Goal: Find specific page/section: Find specific page/section

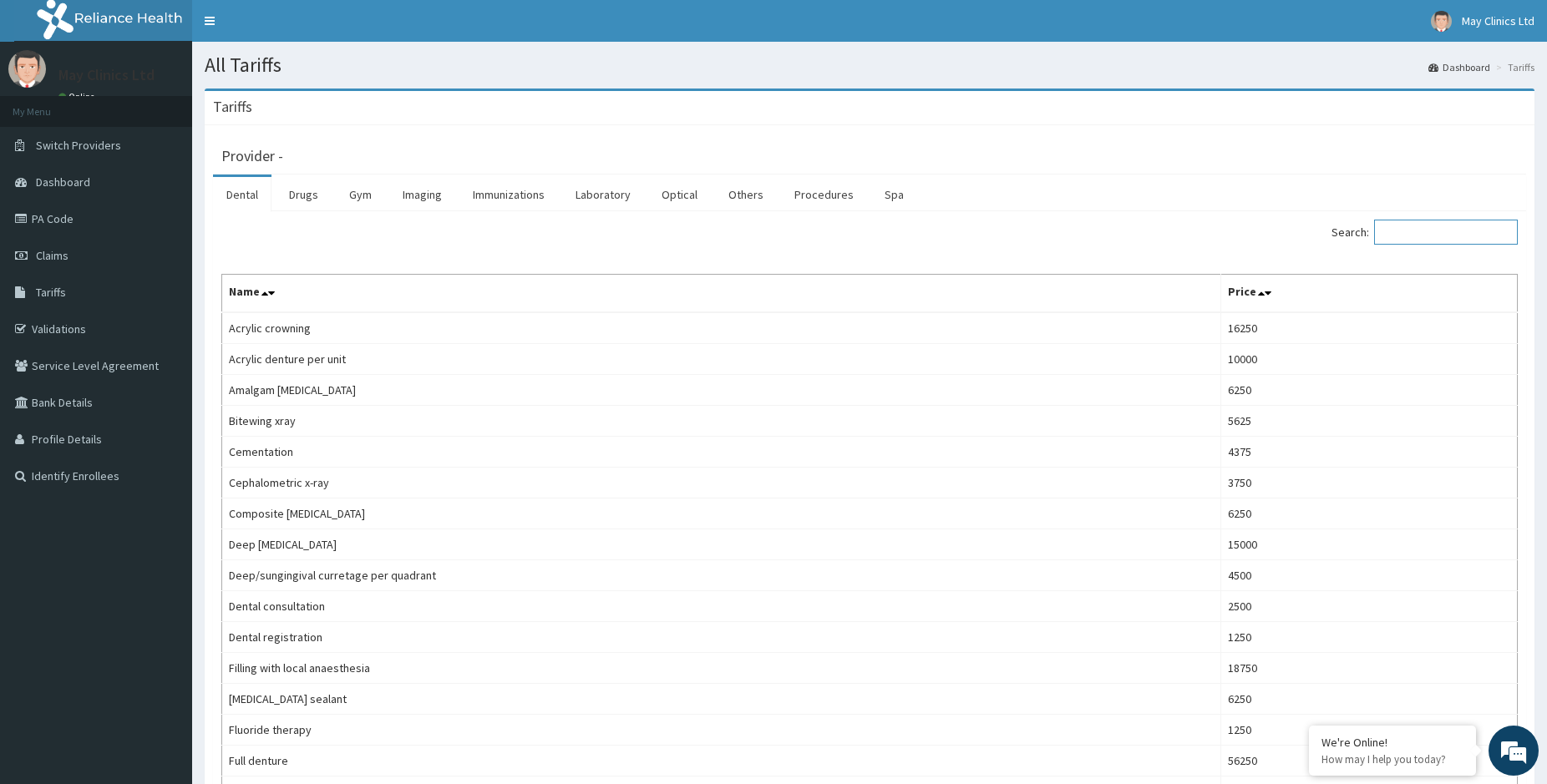
click at [1404, 237] on input "Search:" at bounding box center [1446, 231] width 144 height 25
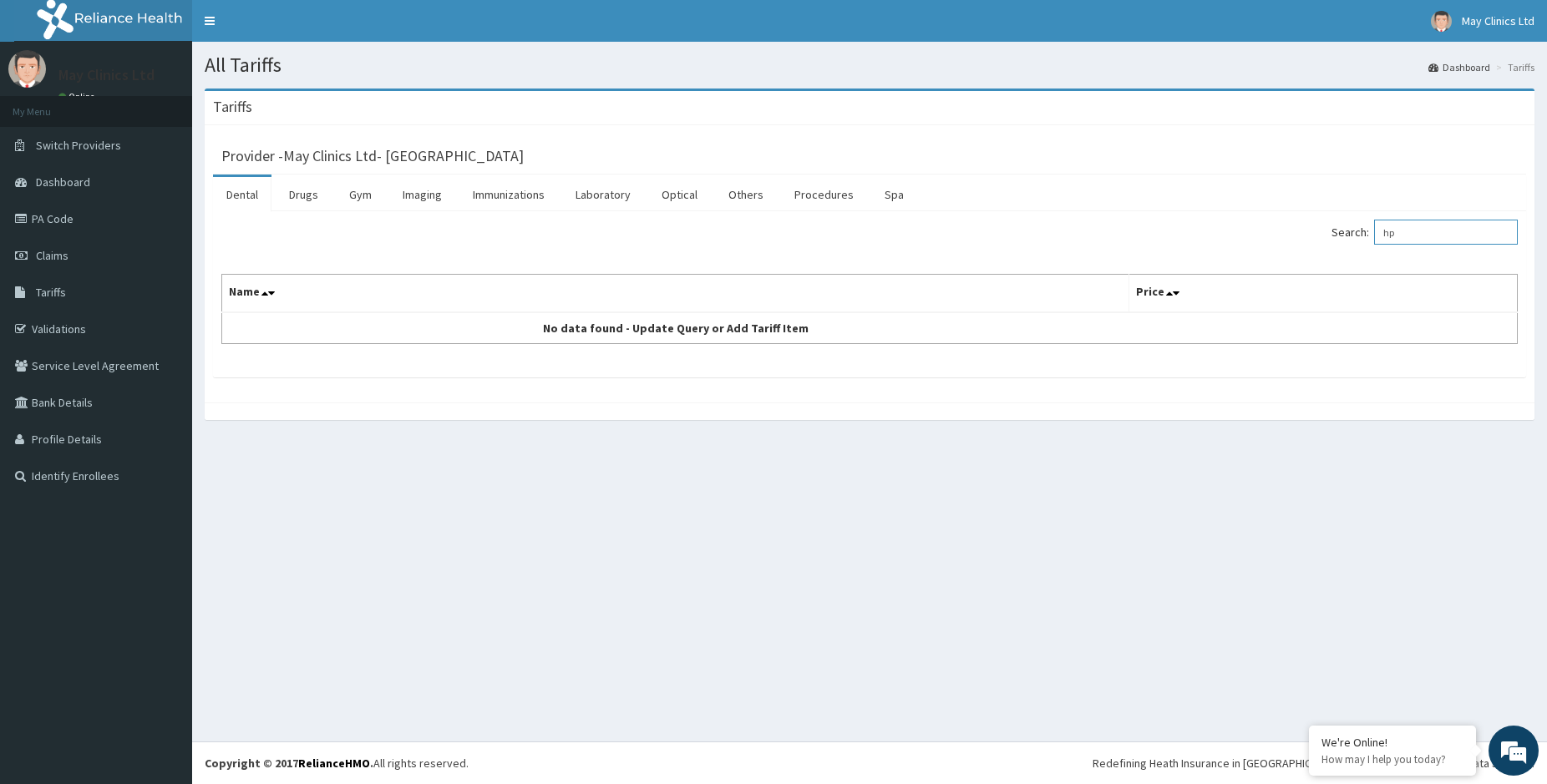
type input "h"
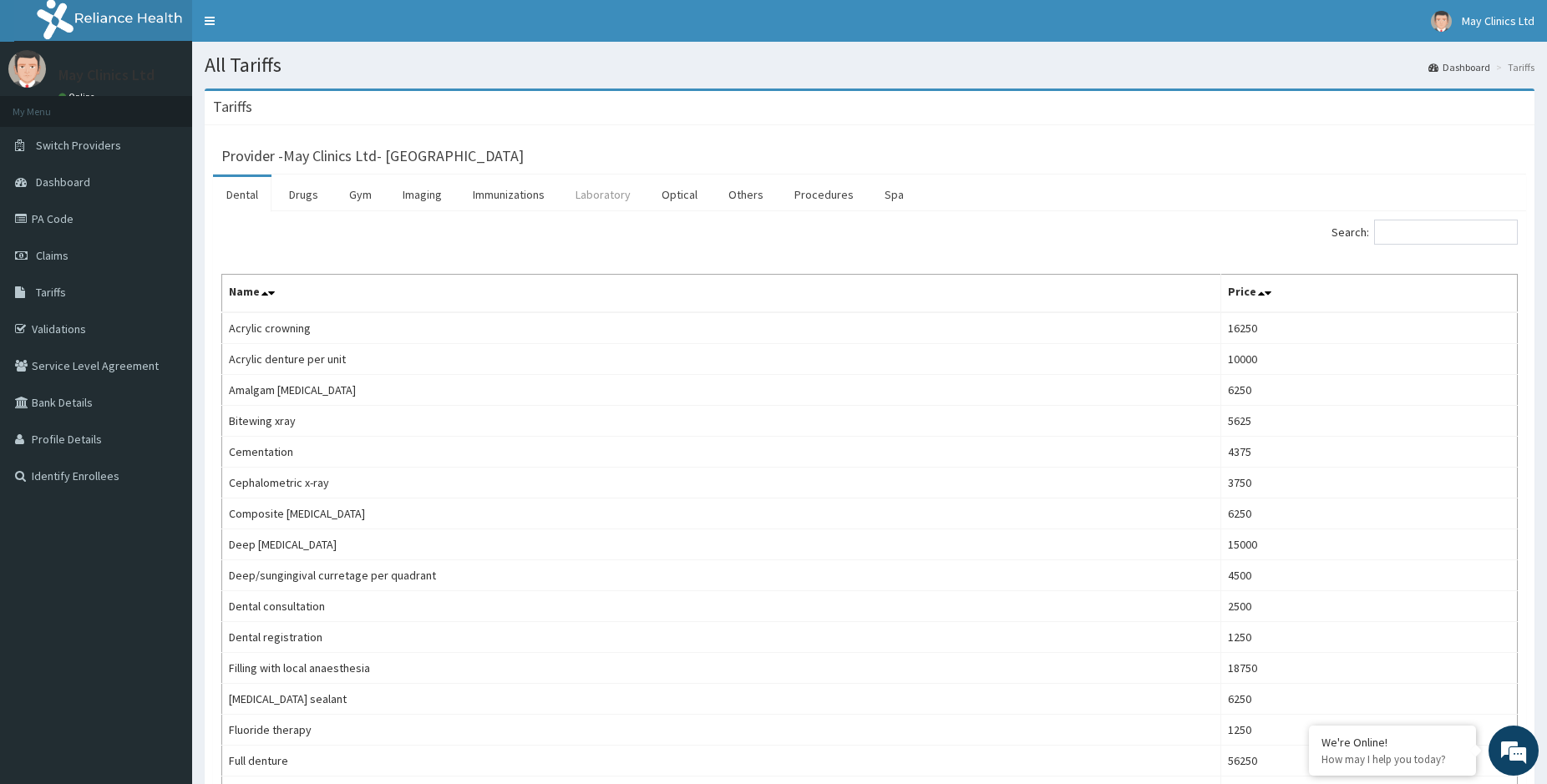
click at [604, 196] on link "Laboratory" at bounding box center [603, 195] width 81 height 35
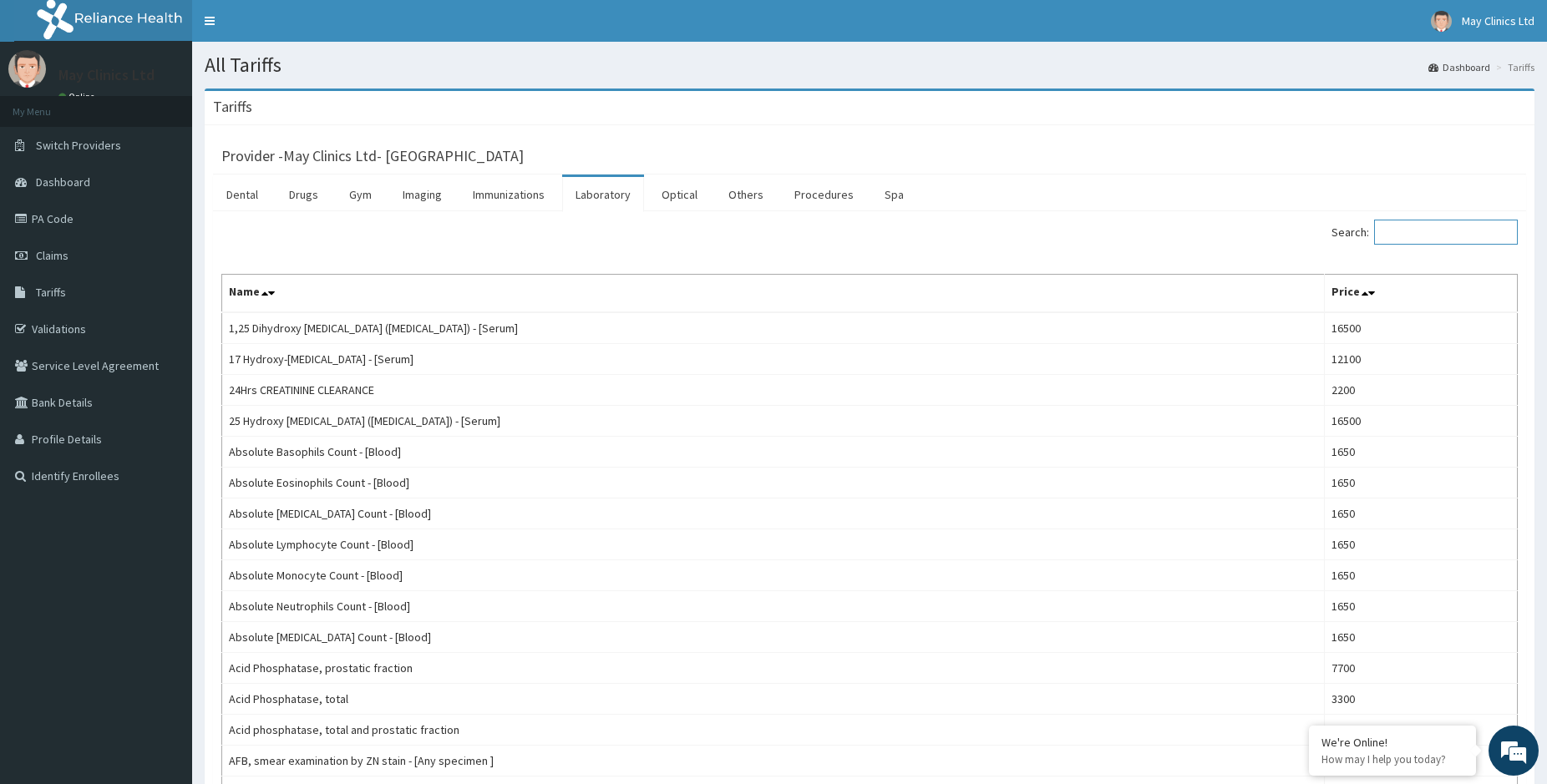
click at [1422, 230] on input "Search:" at bounding box center [1446, 231] width 144 height 25
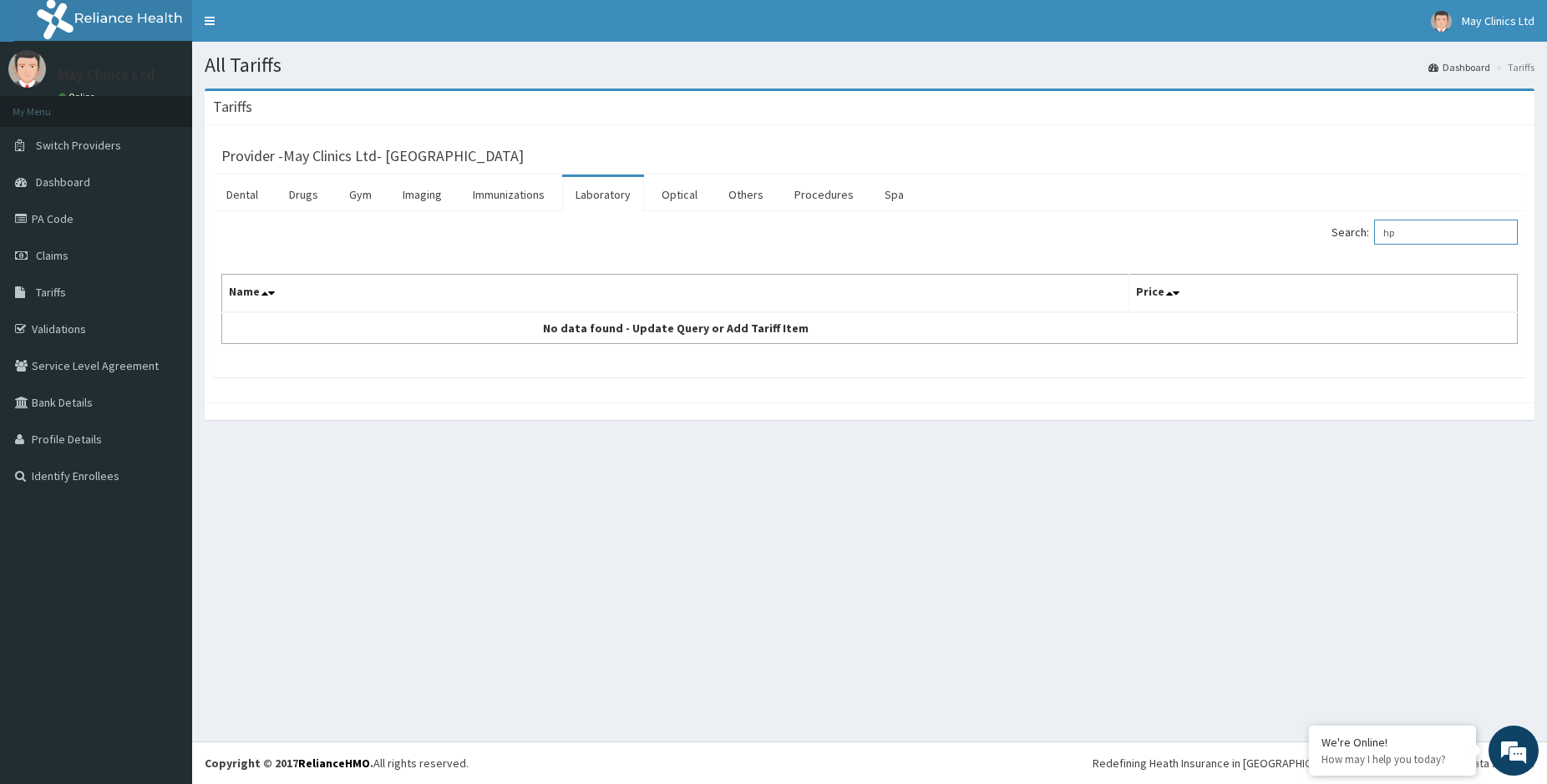
type input "h"
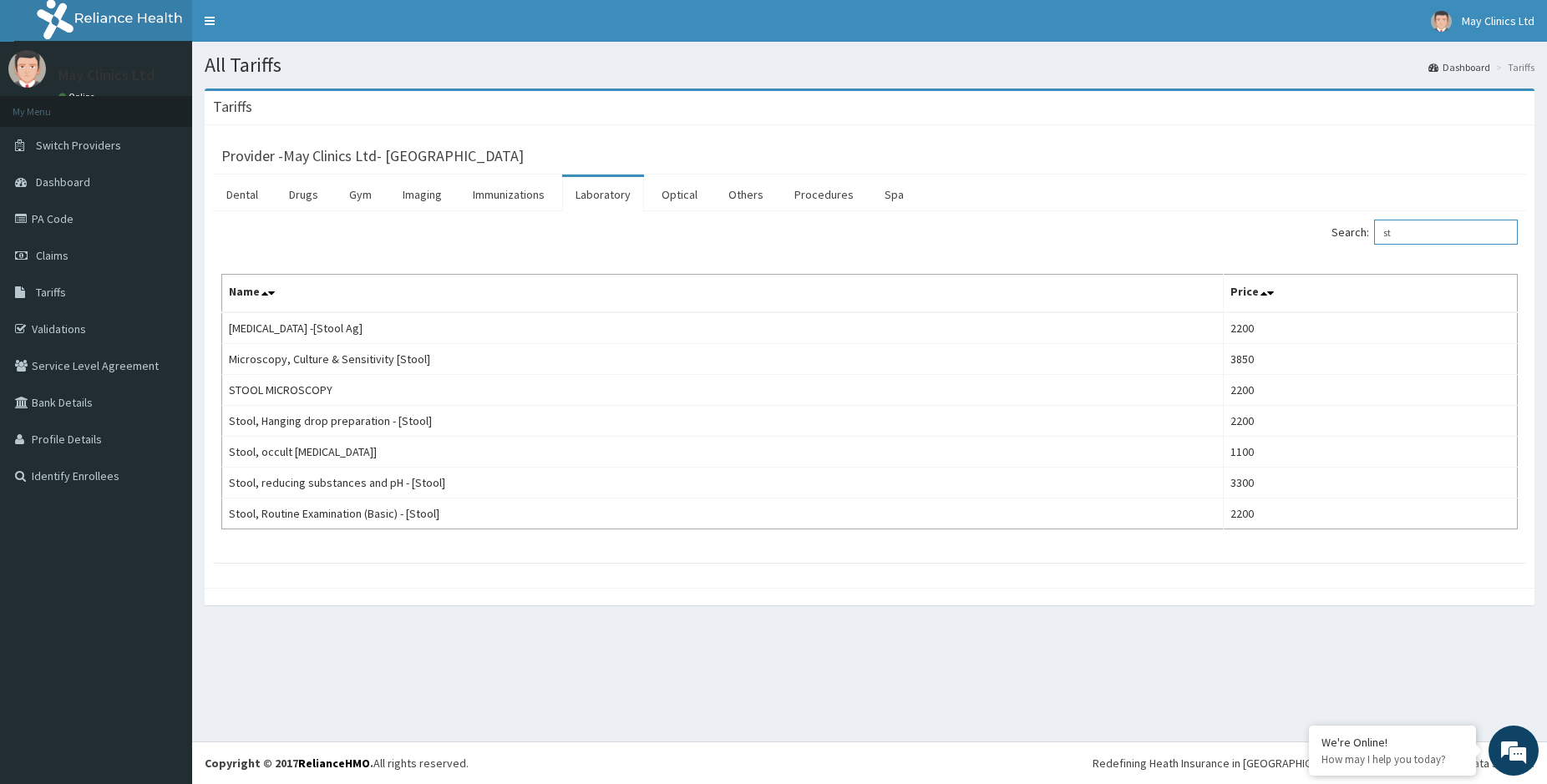
type input "s"
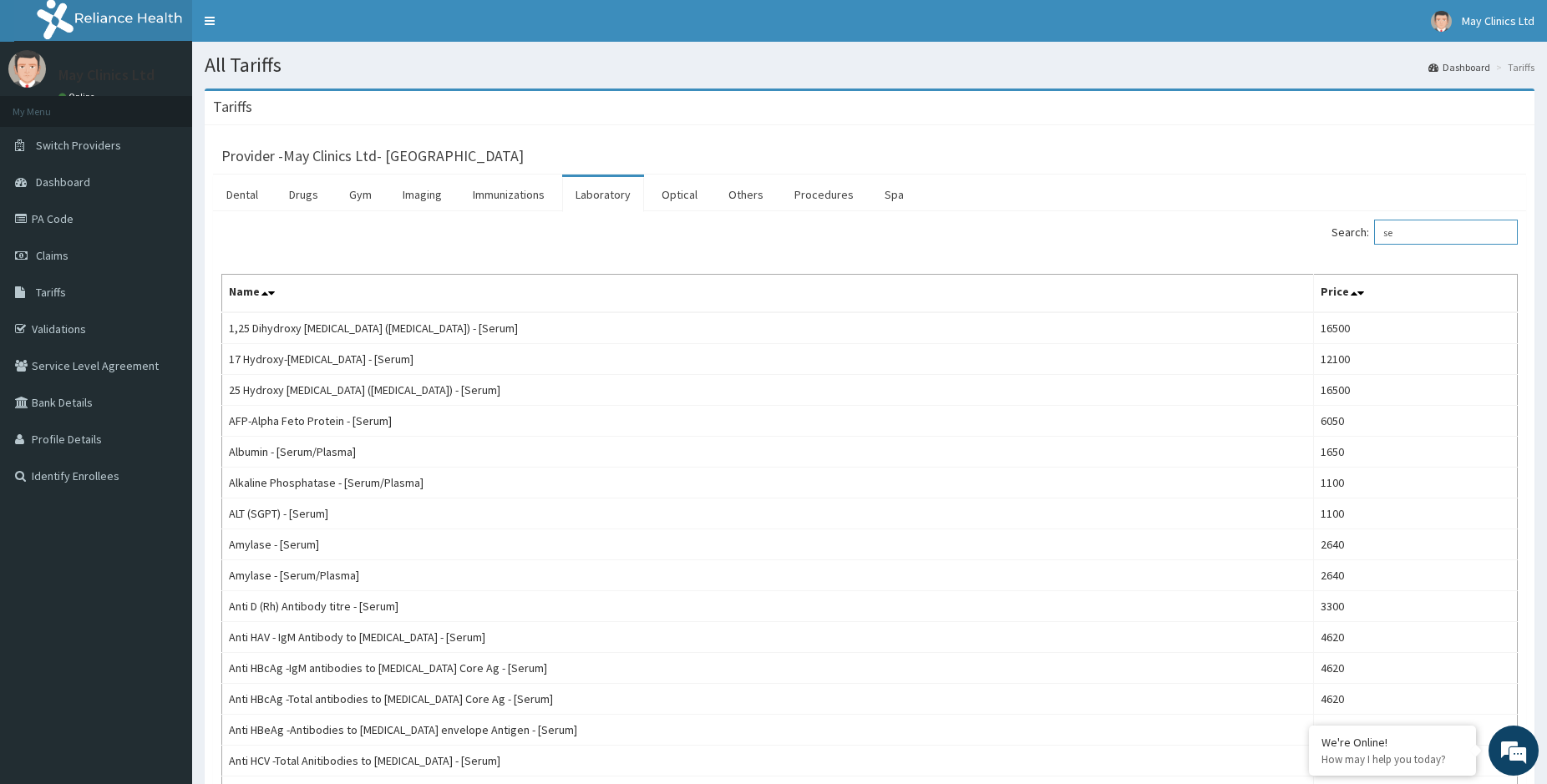
type input "s"
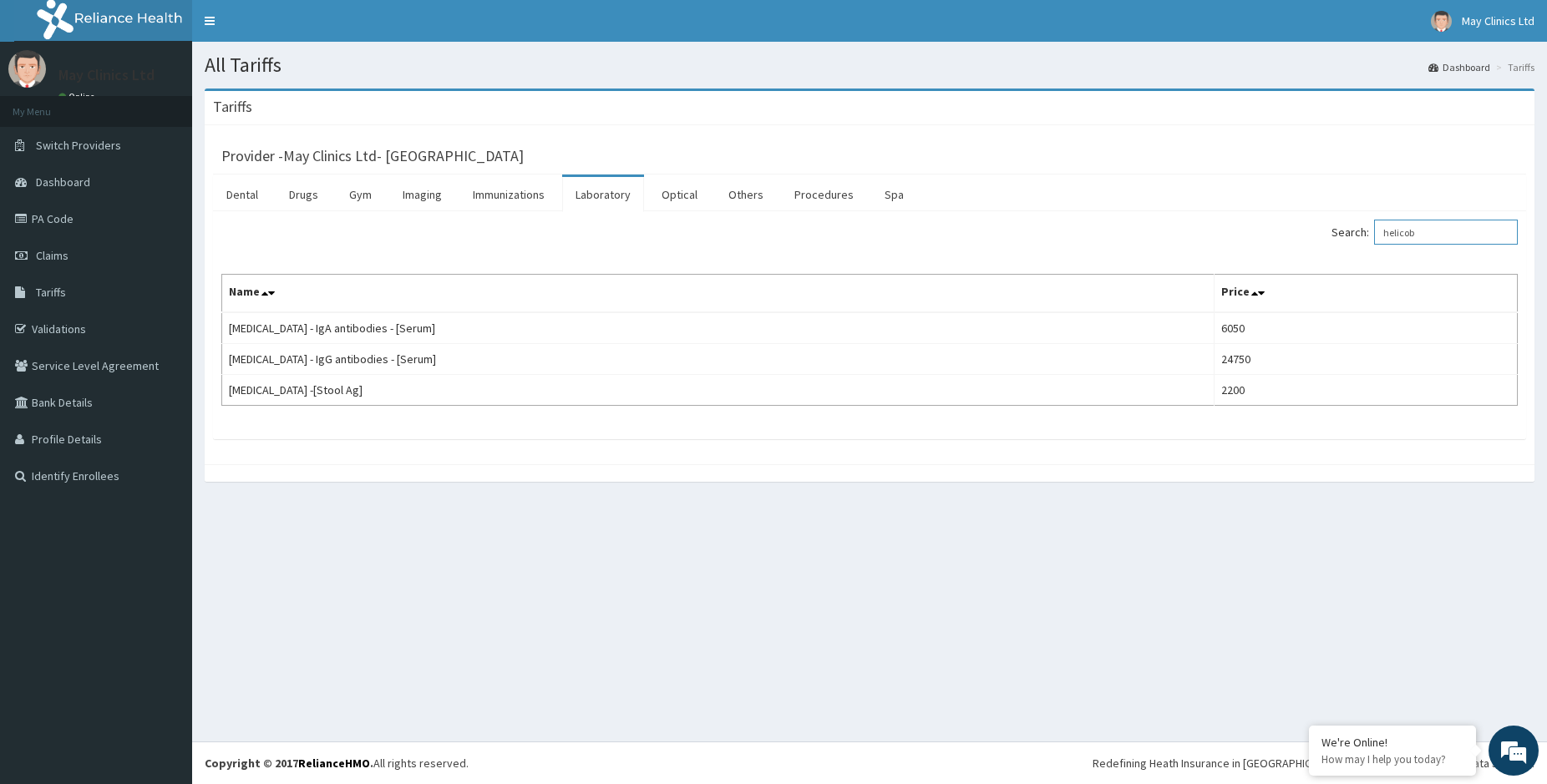
click at [1430, 241] on input "helicob" at bounding box center [1446, 231] width 144 height 25
type input "h"
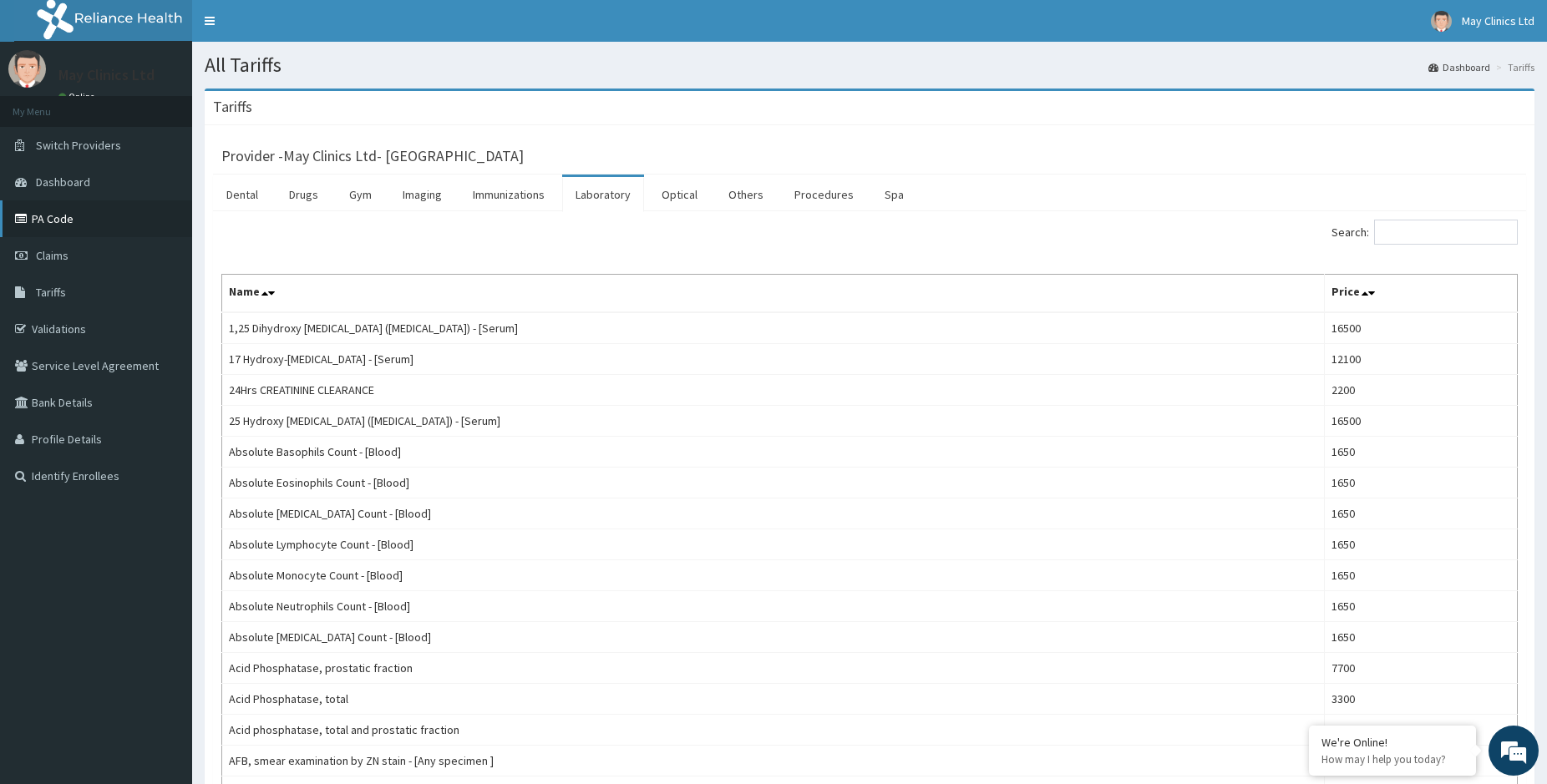
click at [89, 223] on link "PA Code" at bounding box center [96, 218] width 192 height 37
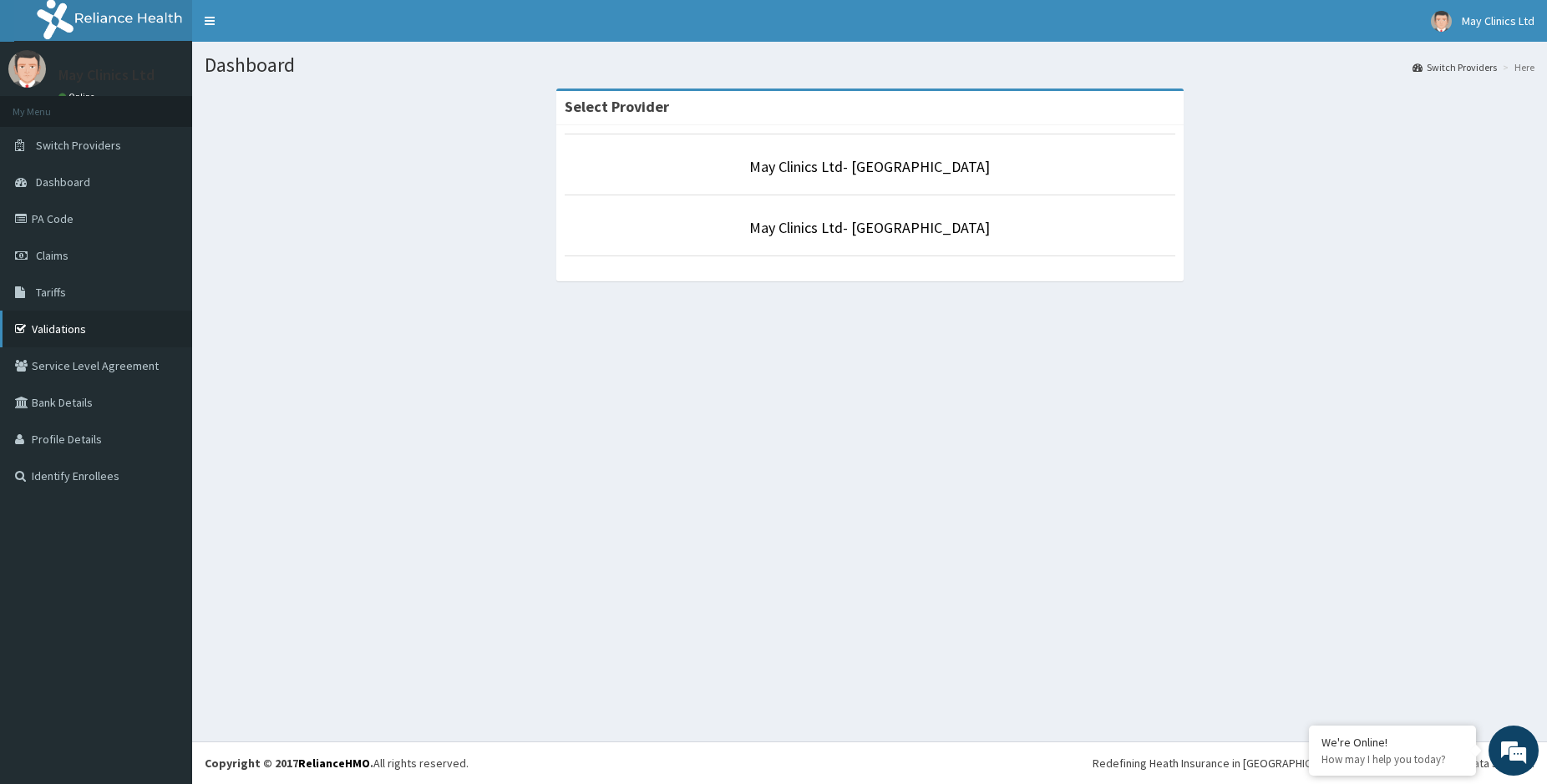
click at [105, 332] on link "Validations" at bounding box center [96, 329] width 192 height 37
